Goal: Book appointment/travel/reservation

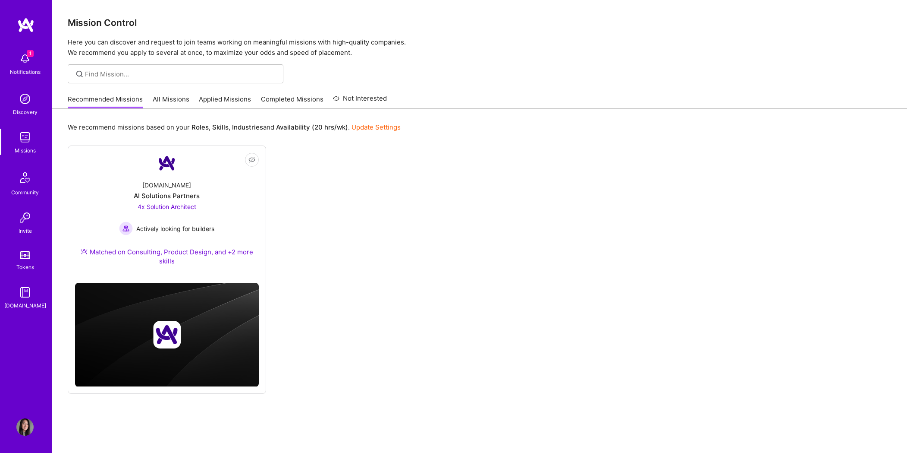
click at [27, 54] on span "1" at bounding box center [30, 53] width 7 height 7
click at [29, 55] on span "1" at bounding box center [30, 53] width 7 height 7
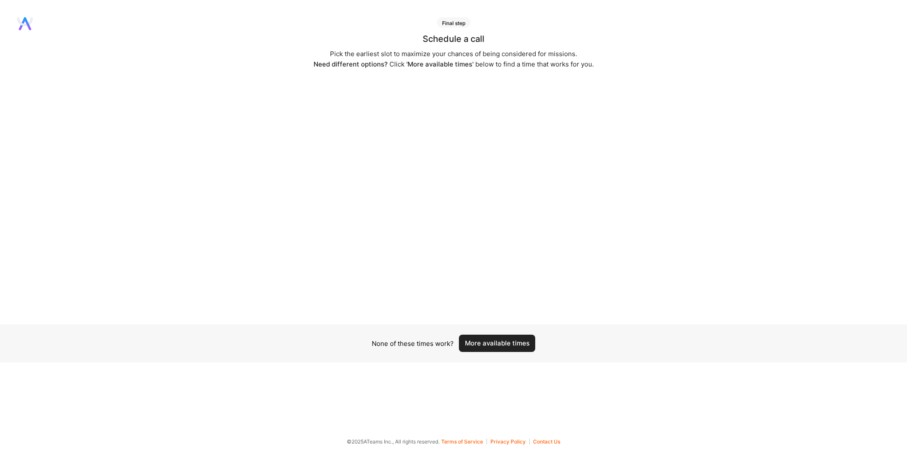
click at [519, 344] on button "More available times" at bounding box center [497, 342] width 76 height 17
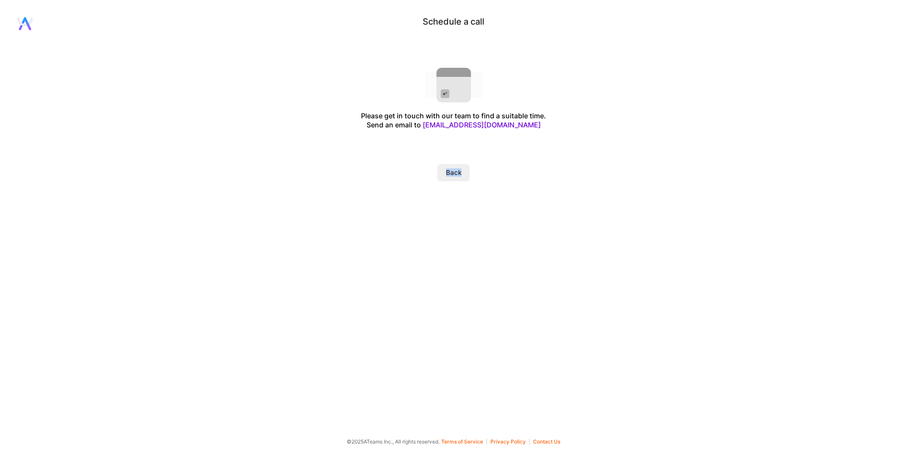
click at [443, 171] on button "Back" at bounding box center [454, 172] width 32 height 17
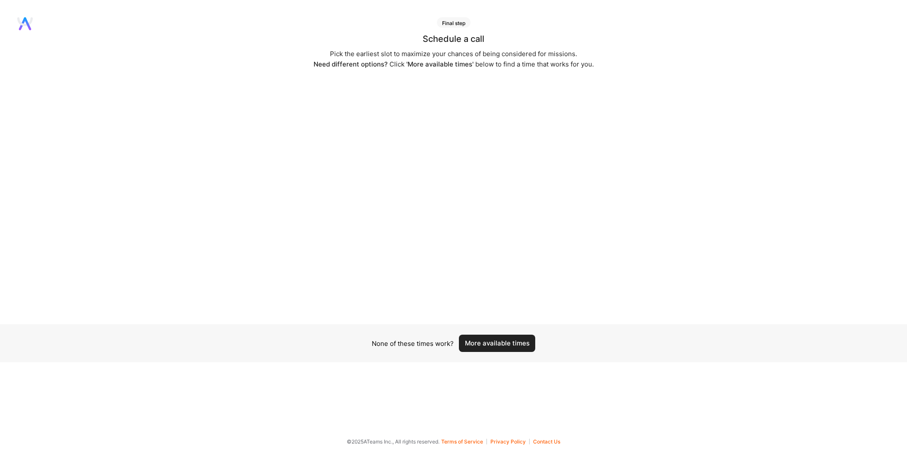
click at [502, 345] on button "More available times" at bounding box center [497, 342] width 76 height 17
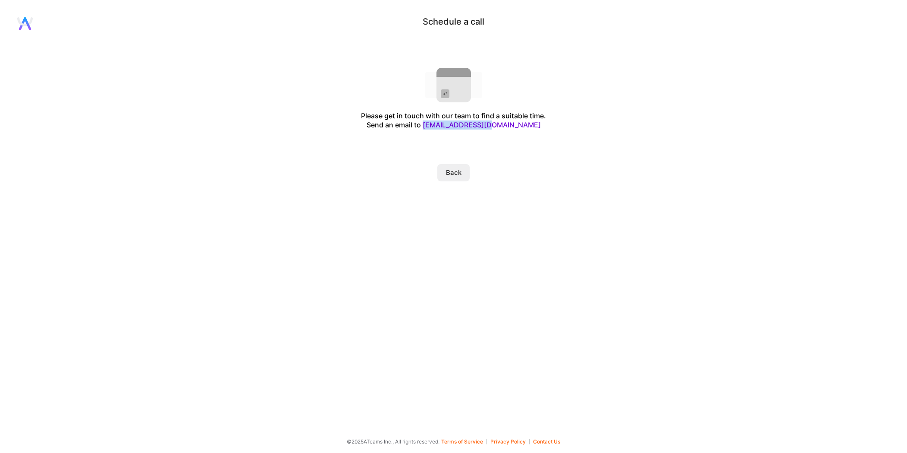
drag, startPoint x: 525, startPoint y: 128, endPoint x: 450, endPoint y: 126, distance: 74.7
click at [450, 126] on div "Please get in touch with our team to find a suitable time. Send an email to eva…" at bounding box center [453, 120] width 185 height 18
copy link "evaluation@a.team"
